Goal: Task Accomplishment & Management: Manage account settings

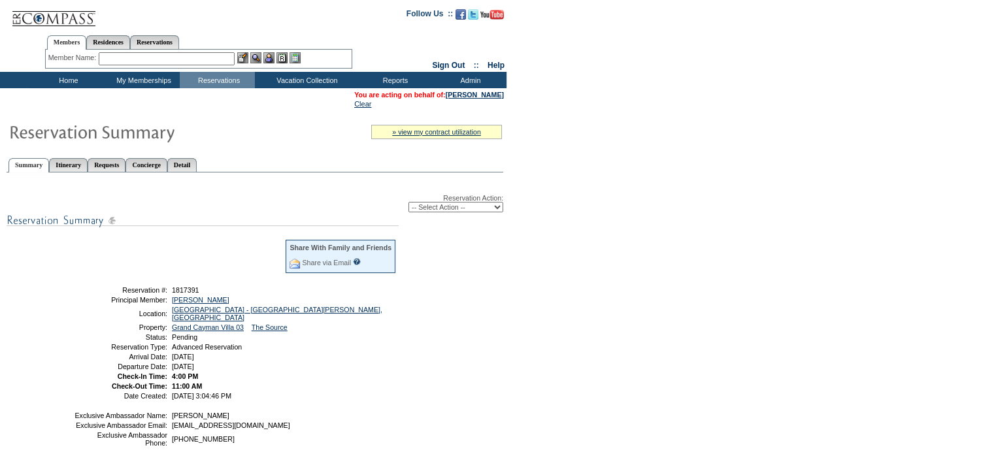
click at [492, 206] on select "-- Select Action -- Modify Reservation Dates Modify Reservation Cost Modify Occ…" at bounding box center [456, 207] width 95 height 10
select select "ConfirmRes"
click at [409, 202] on select "-- Select Action -- Modify Reservation Dates Modify Reservation Cost Modify Occ…" at bounding box center [456, 207] width 95 height 10
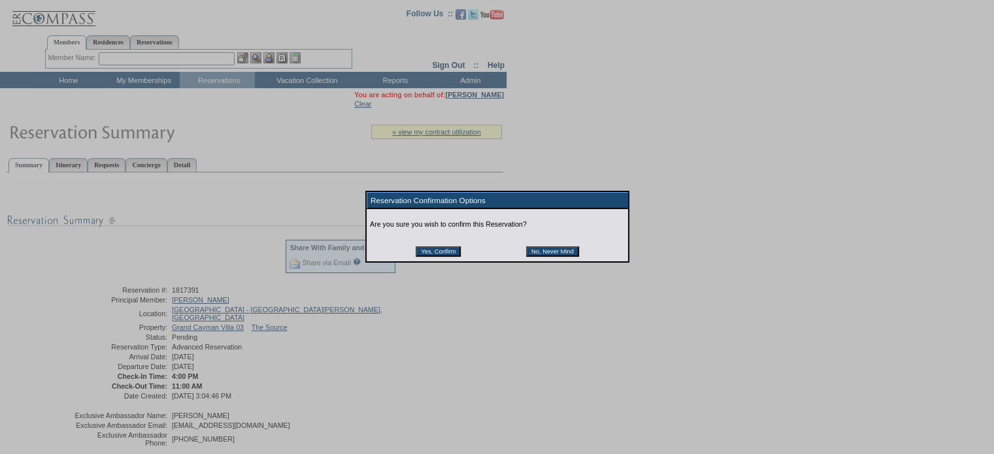
click at [430, 252] on input "Yes, Confirm" at bounding box center [438, 251] width 45 height 10
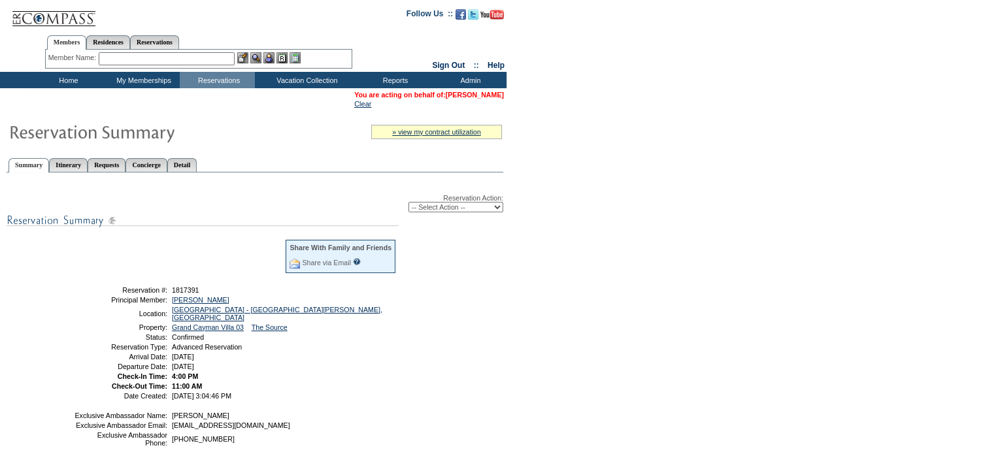
click at [461, 93] on link "[PERSON_NAME]" at bounding box center [475, 95] width 58 height 8
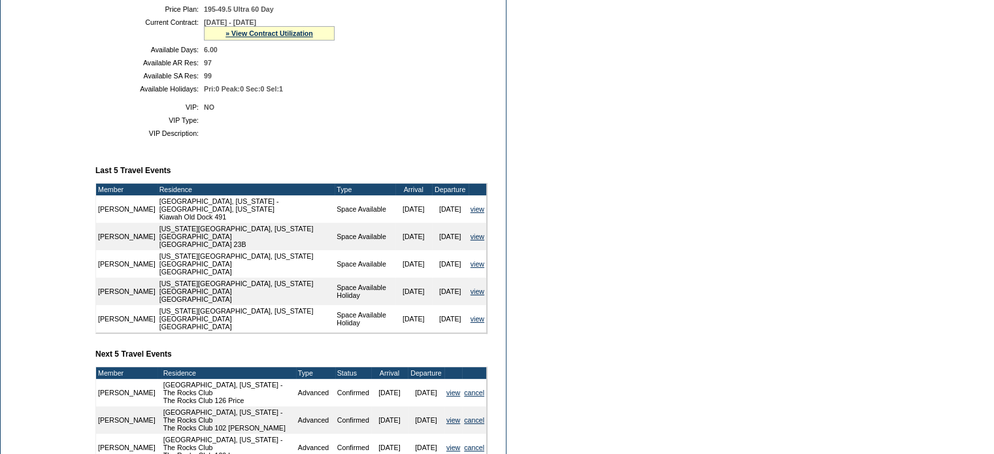
scroll to position [262, 0]
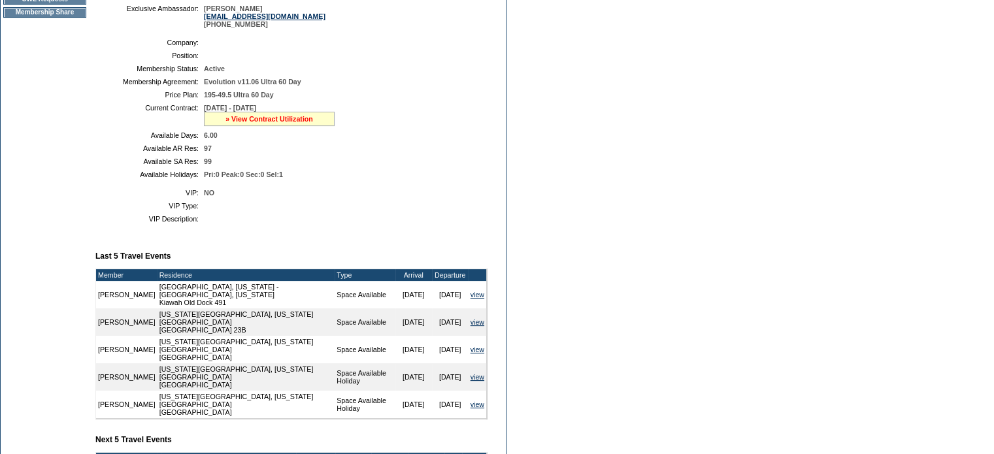
click at [254, 123] on link "» View Contract Utilization" at bounding box center [270, 119] width 88 height 8
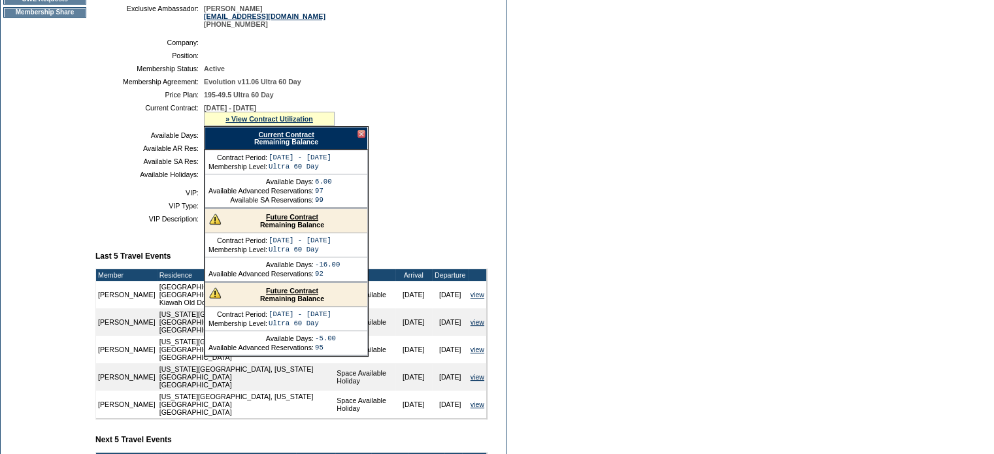
click at [282, 221] on link "Future Contract" at bounding box center [292, 217] width 52 height 8
click at [266, 221] on link "Future Contract" at bounding box center [292, 217] width 52 height 8
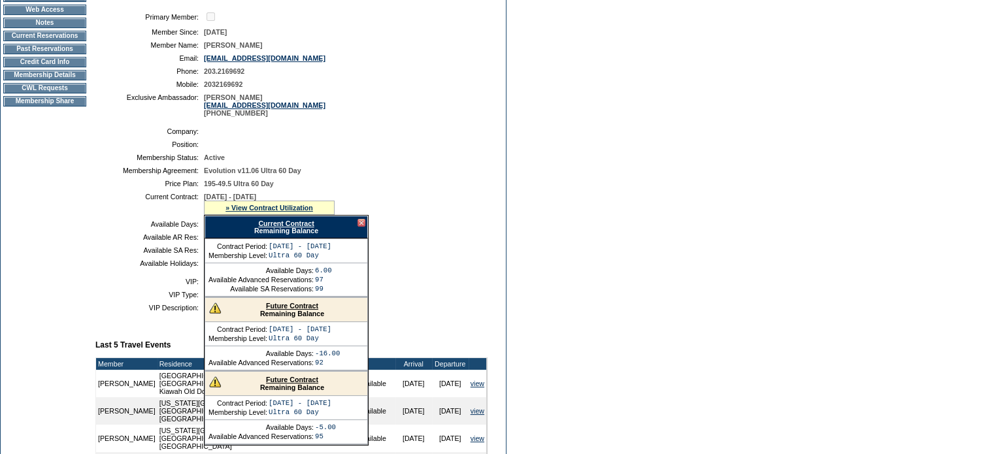
scroll to position [131, 0]
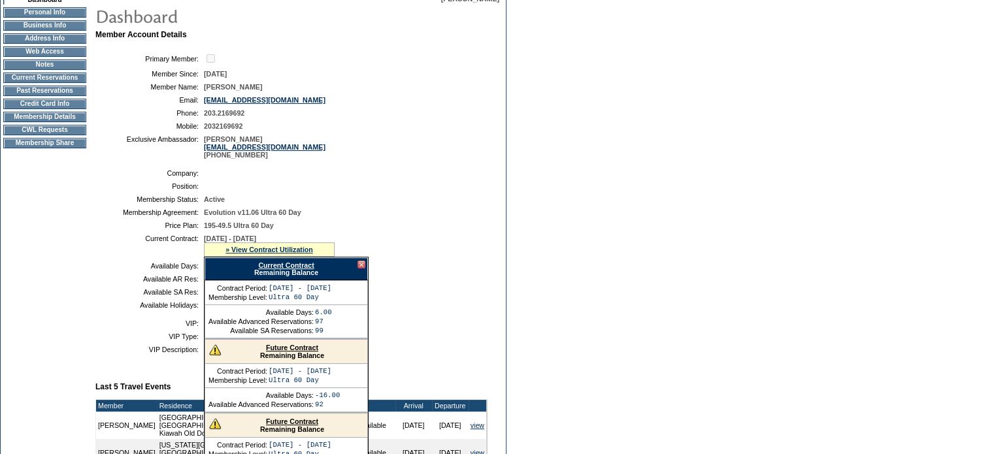
click at [358, 269] on div at bounding box center [362, 265] width 8 height 8
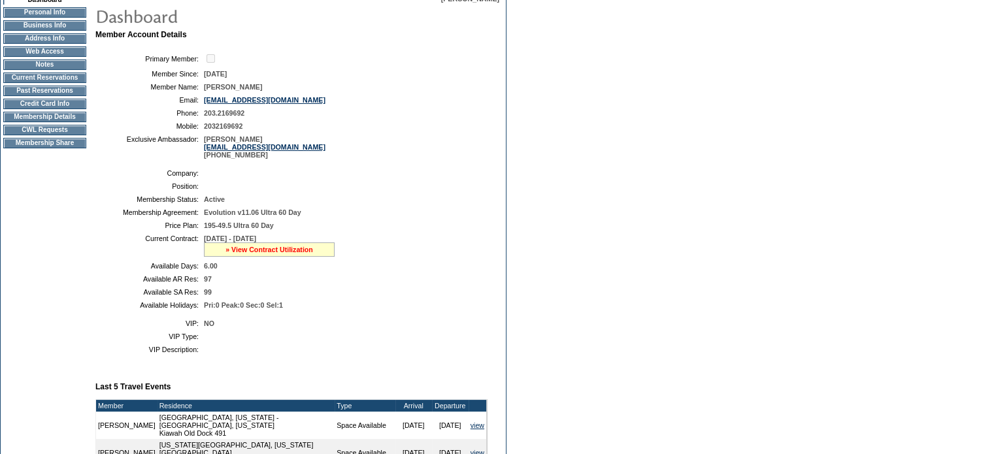
click at [272, 254] on link "» View Contract Utilization" at bounding box center [270, 250] width 88 height 8
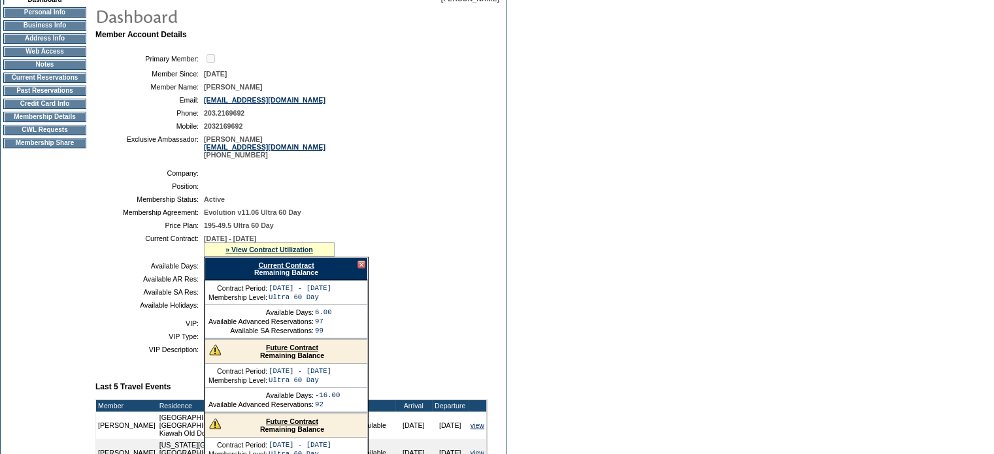
click at [285, 352] on link "Future Contract" at bounding box center [292, 348] width 52 height 8
click at [29, 122] on td "Membership Details" at bounding box center [44, 117] width 83 height 10
